Goal: Task Accomplishment & Management: Use online tool/utility

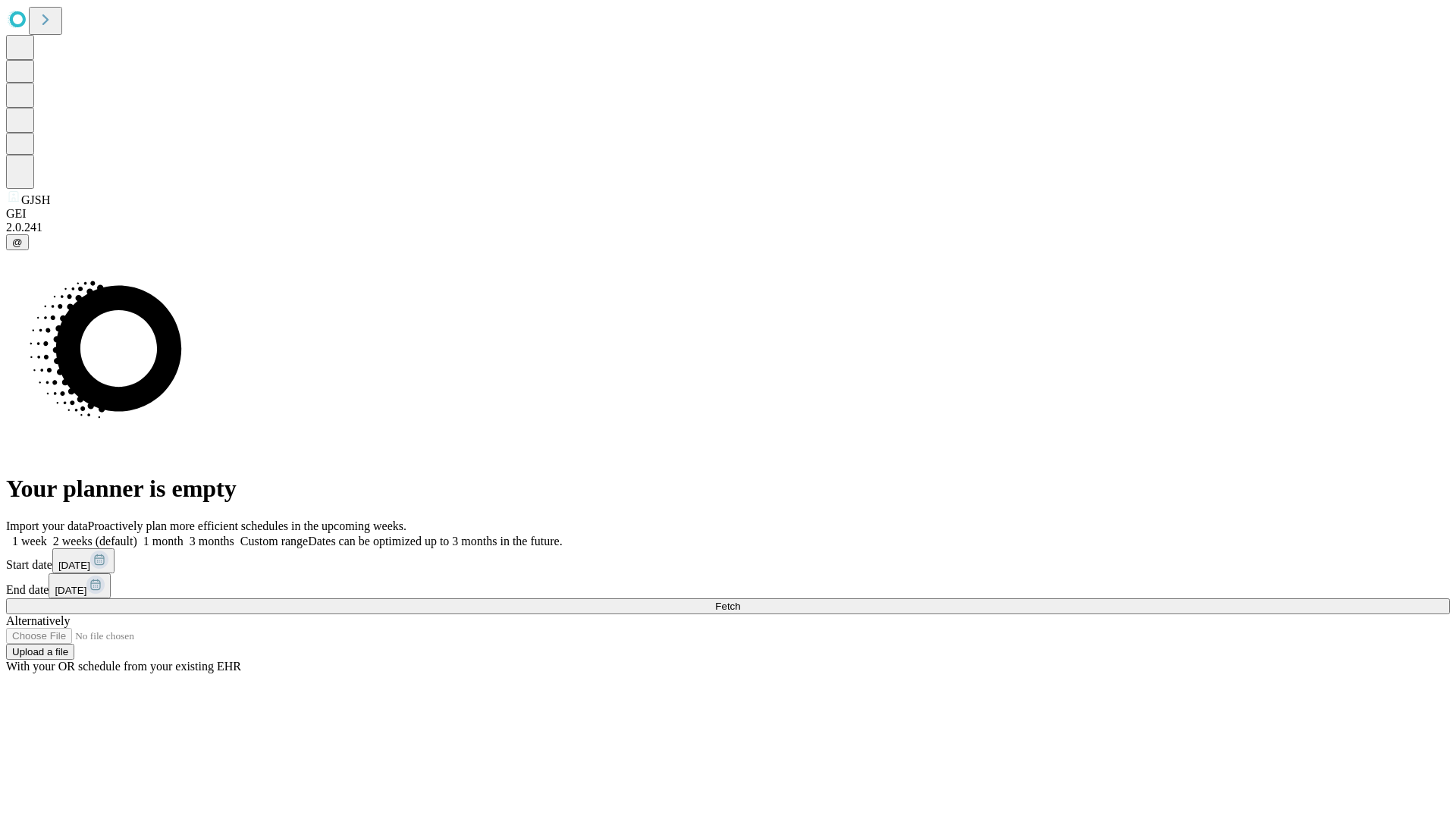
click at [740, 601] on span "Fetch" at bounding box center [728, 607] width 25 height 12
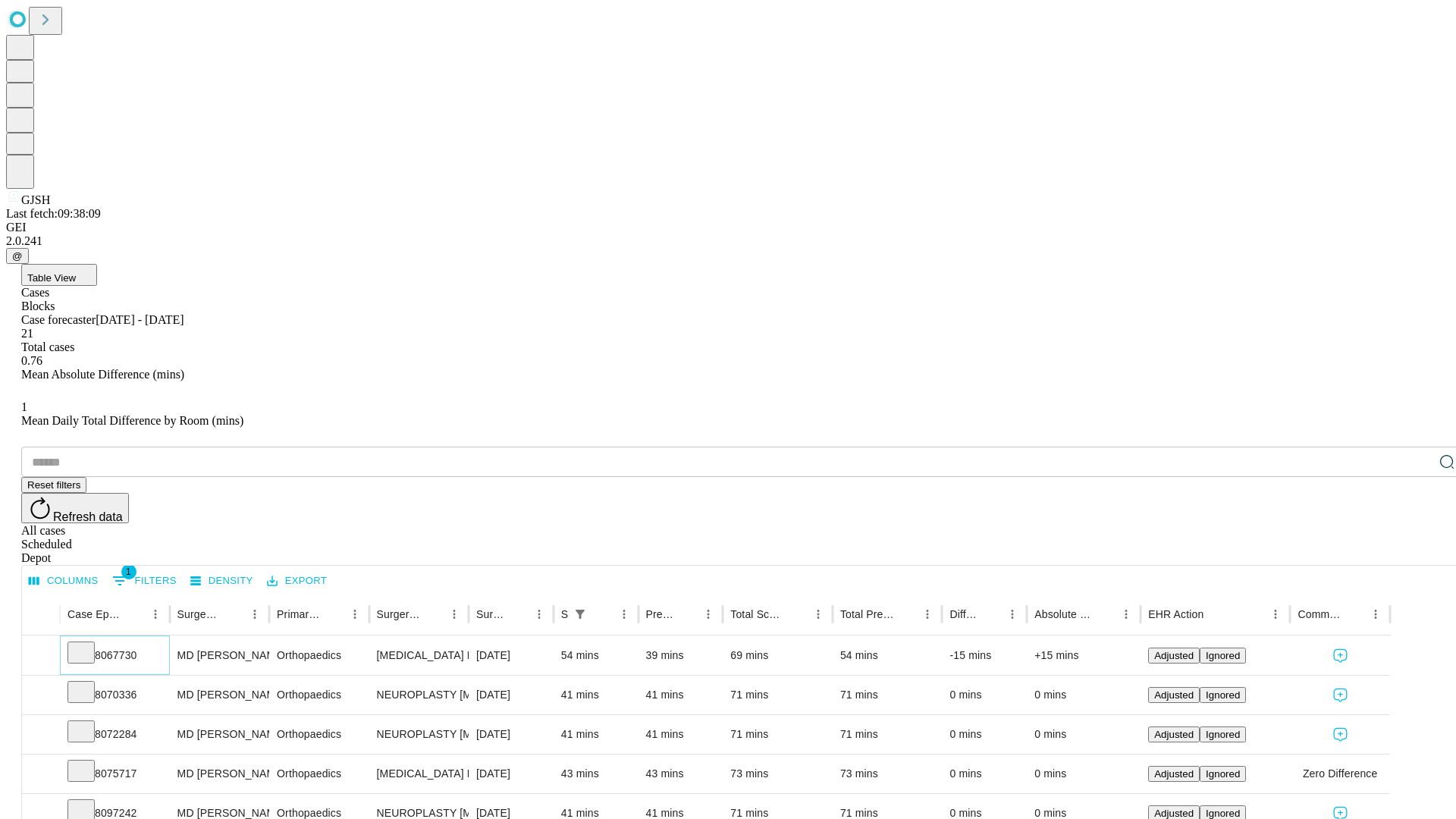
click at [89, 644] on icon at bounding box center [81, 651] width 15 height 15
